Goal: Information Seeking & Learning: Learn about a topic

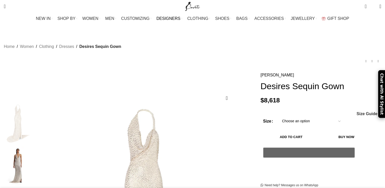
click at [170, 17] on span "DESIGNERS" at bounding box center [168, 18] width 24 height 5
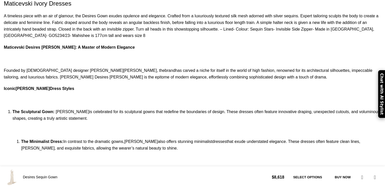
scroll to position [402, 0]
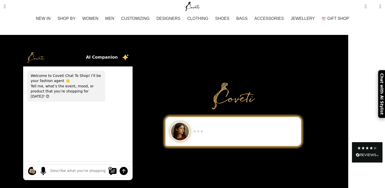
click at [5, 19] on div "NEW IN WHAT'S NEW New this week New in clothing New in Bags New in shoes TRENDI…" at bounding box center [192, 18] width 385 height 11
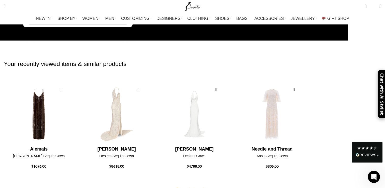
scroll to position [152, 0]
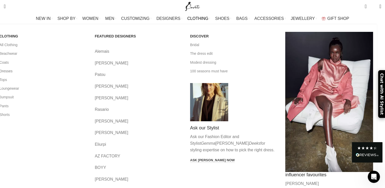
click at [48, 72] on link "Dresses" at bounding box center [43, 71] width 88 height 9
